Goal: Find specific page/section: Find specific page/section

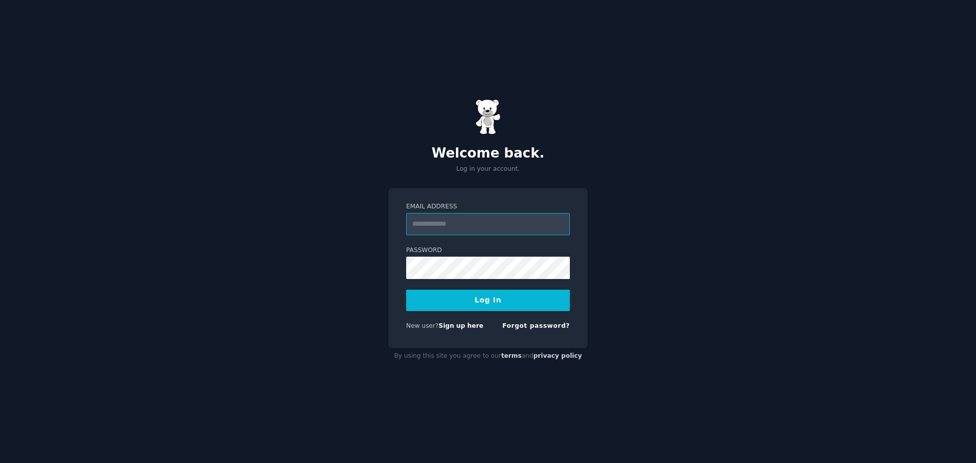
click at [462, 221] on input "Email Address" at bounding box center [488, 224] width 164 height 22
type input "**********"
click at [452, 293] on button "Log In" at bounding box center [488, 300] width 164 height 21
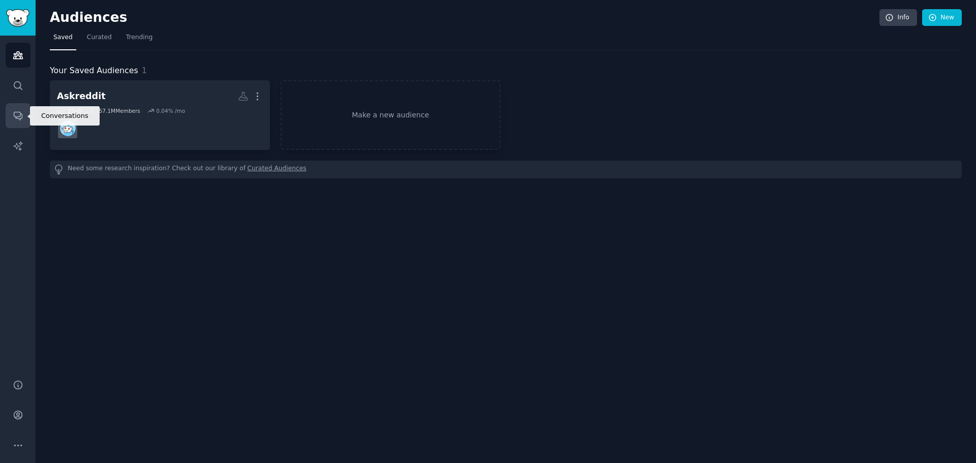
click at [21, 119] on icon "Sidebar" at bounding box center [18, 115] width 11 height 11
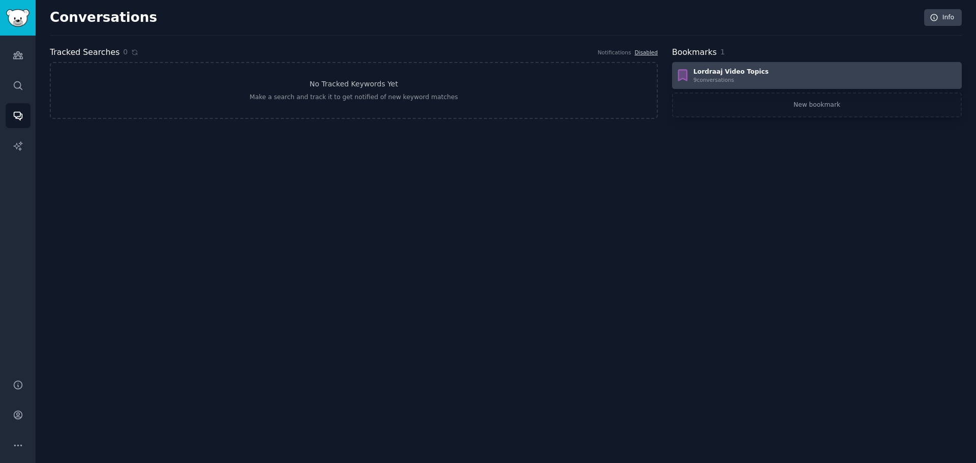
click at [705, 72] on div "Lordraaj Video Topics" at bounding box center [731, 72] width 75 height 9
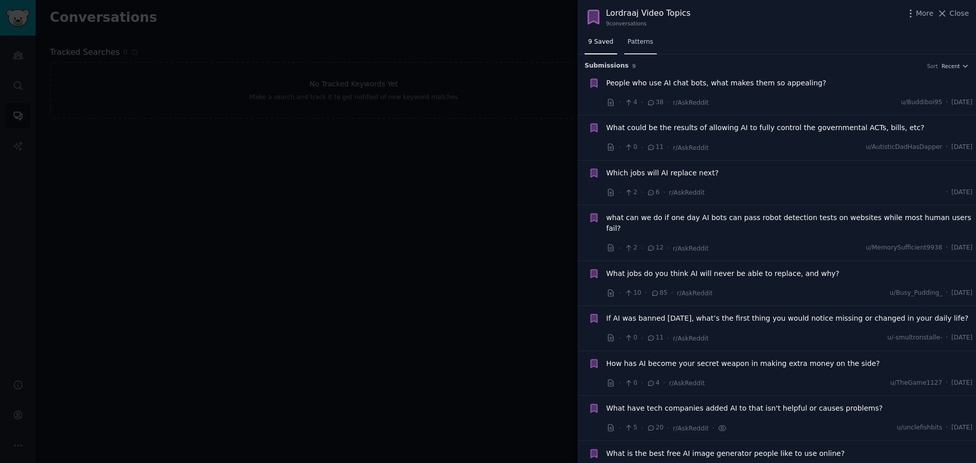
click at [633, 44] on span "Patterns" at bounding box center [640, 42] width 25 height 9
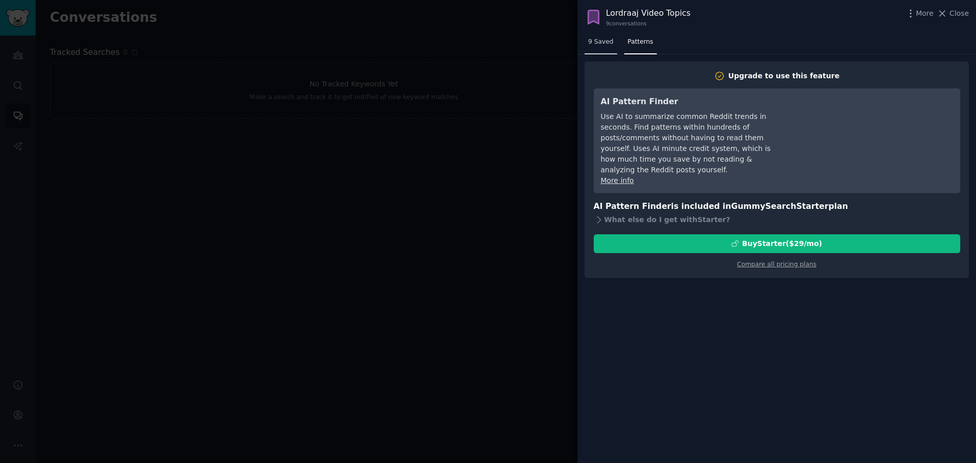
click at [590, 50] on link "9 Saved" at bounding box center [601, 44] width 33 height 21
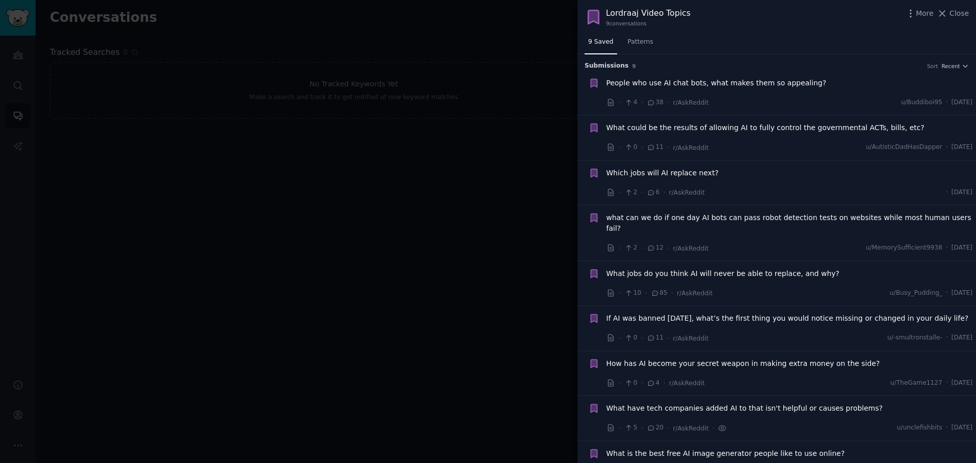
drag, startPoint x: 600, startPoint y: 47, endPoint x: 511, endPoint y: 59, distance: 90.3
click at [511, 59] on div at bounding box center [488, 231] width 976 height 463
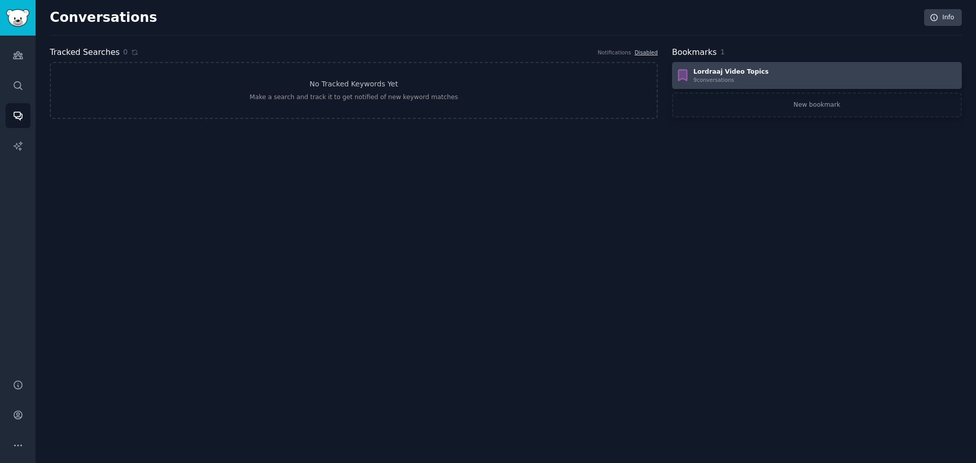
click at [708, 73] on div "Lordraaj Video Topics" at bounding box center [731, 72] width 75 height 9
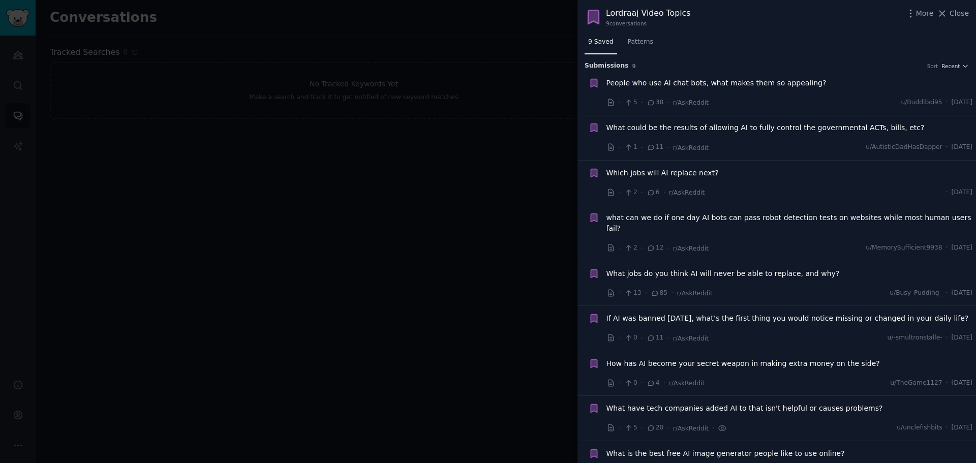
scroll to position [12, 0]
